Goal: Task Accomplishment & Management: Manage account settings

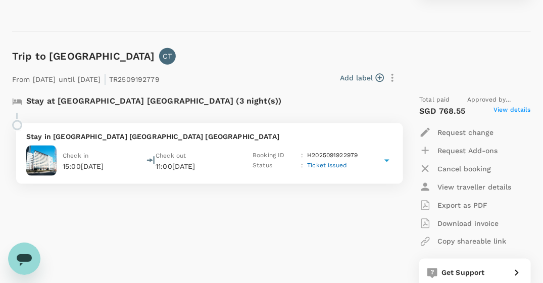
scroll to position [404, 0]
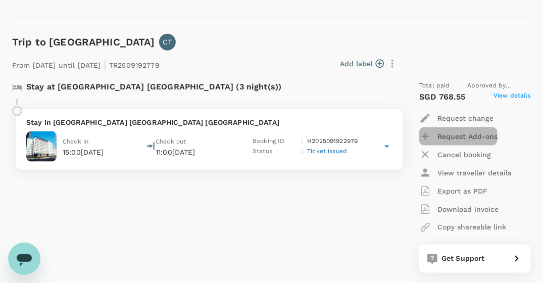
click at [463, 134] on p "Request Add-ons" at bounding box center [467, 136] width 60 height 10
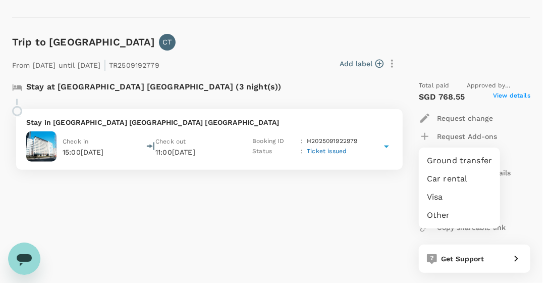
click at [320, 232] on div at bounding box center [275, 141] width 550 height 283
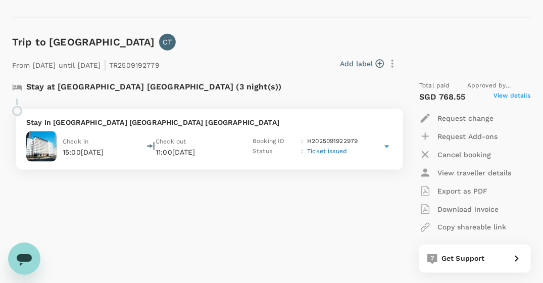
click at [476, 117] on p "Request change" at bounding box center [465, 118] width 56 height 10
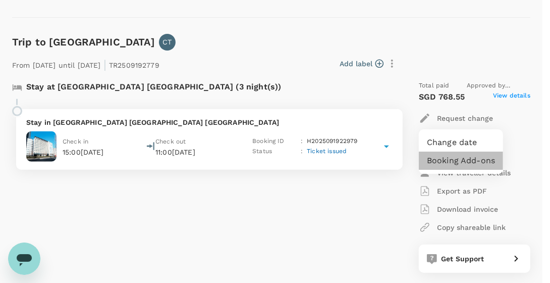
click at [472, 159] on li "Booking Add-ons" at bounding box center [461, 160] width 84 height 18
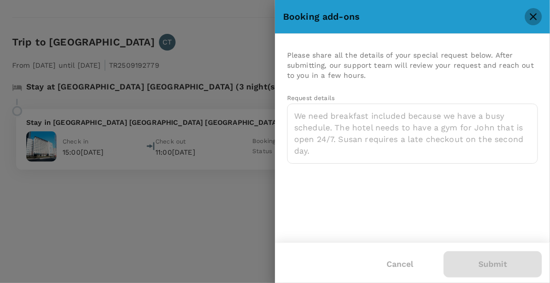
click at [534, 15] on icon "close" at bounding box center [533, 17] width 12 height 12
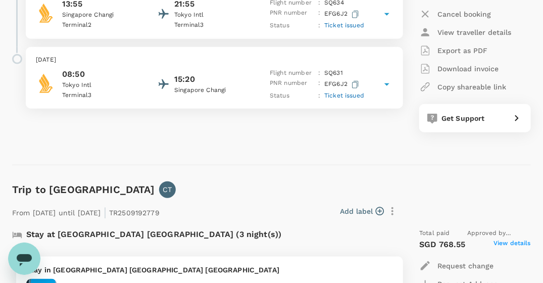
scroll to position [155, 0]
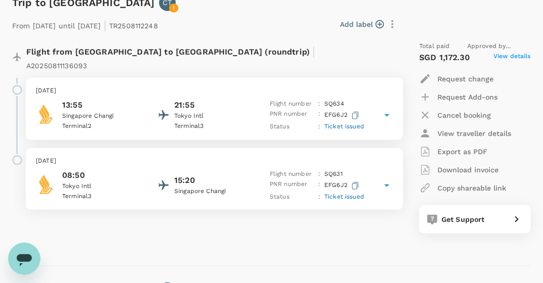
click at [386, 184] on icon at bounding box center [386, 185] width 5 height 3
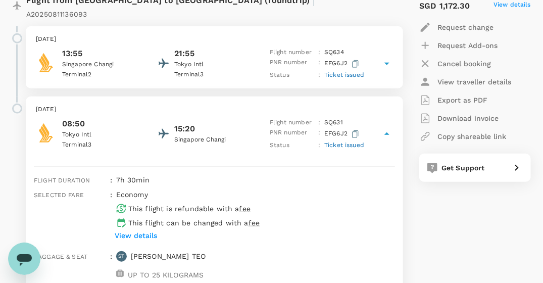
scroll to position [256, 0]
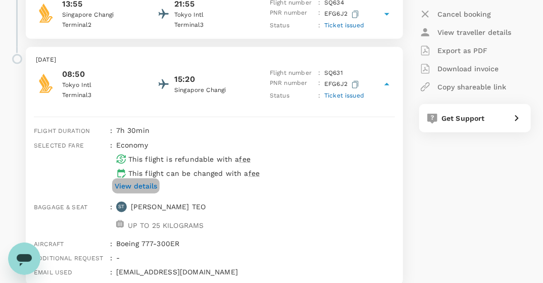
click at [152, 181] on p "View details" at bounding box center [136, 186] width 42 height 10
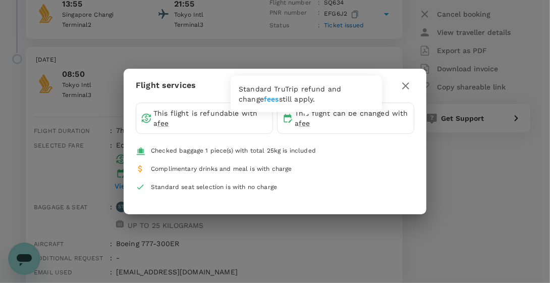
click at [305, 122] on span "fee" at bounding box center [304, 123] width 11 height 8
click at [264, 98] on link "fees" at bounding box center [271, 99] width 15 height 8
click at [405, 84] on icon "button" at bounding box center [406, 86] width 12 height 12
